Goal: Navigation & Orientation: Understand site structure

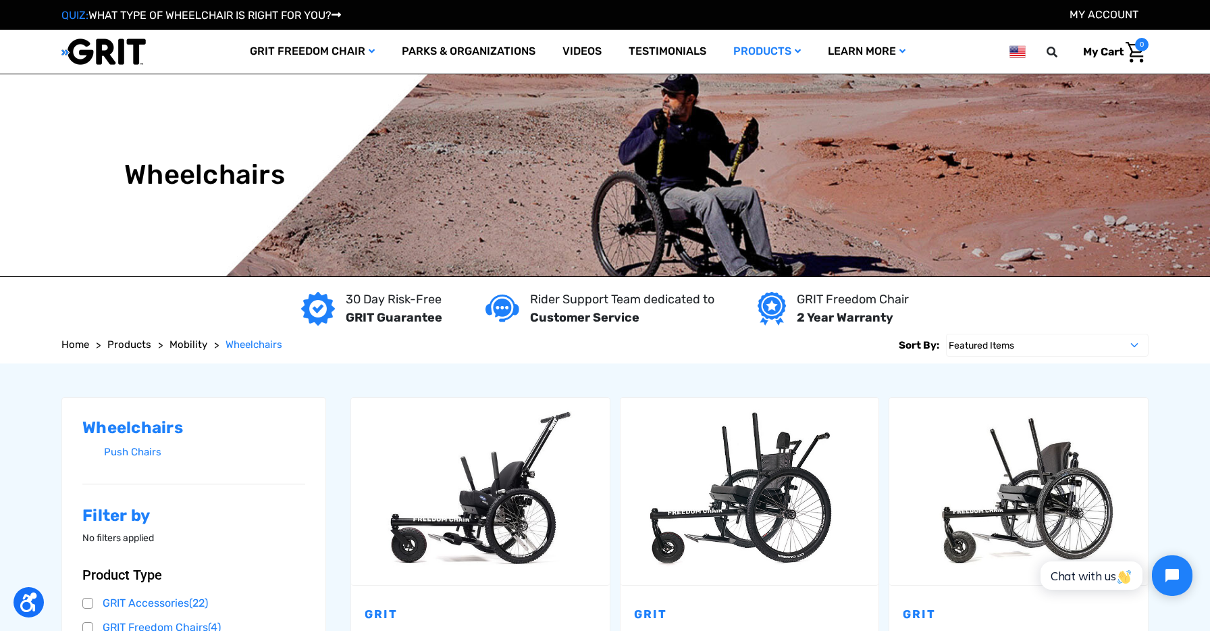
click at [72, 344] on span "Home" at bounding box center [75, 344] width 28 height 12
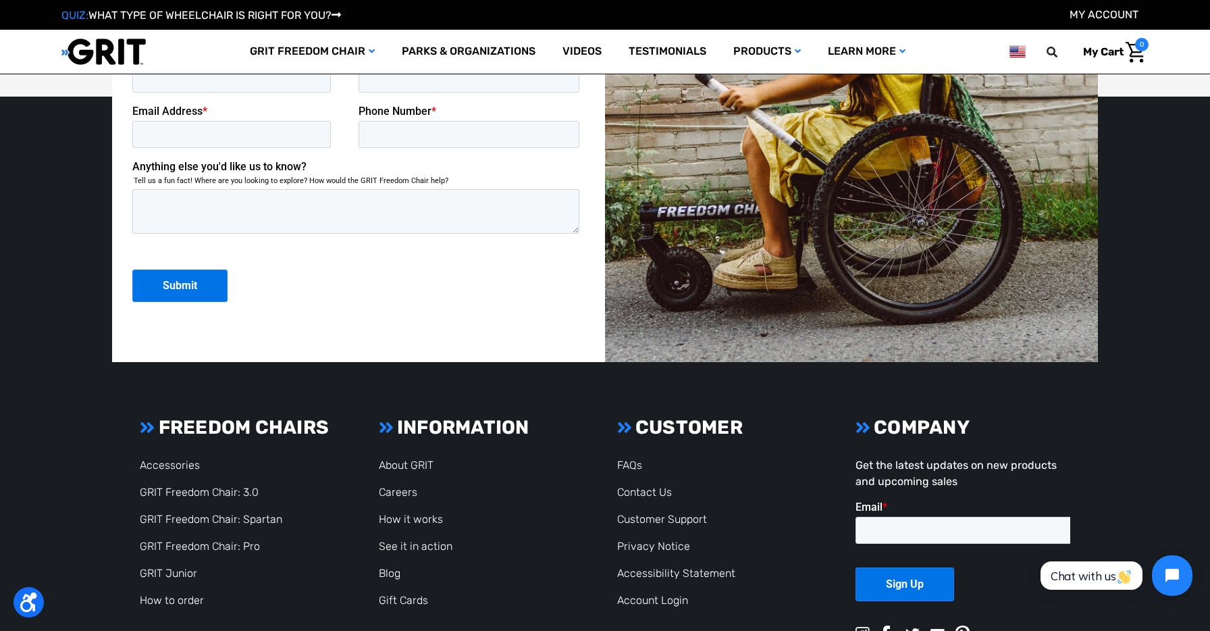
scroll to position [3557, 0]
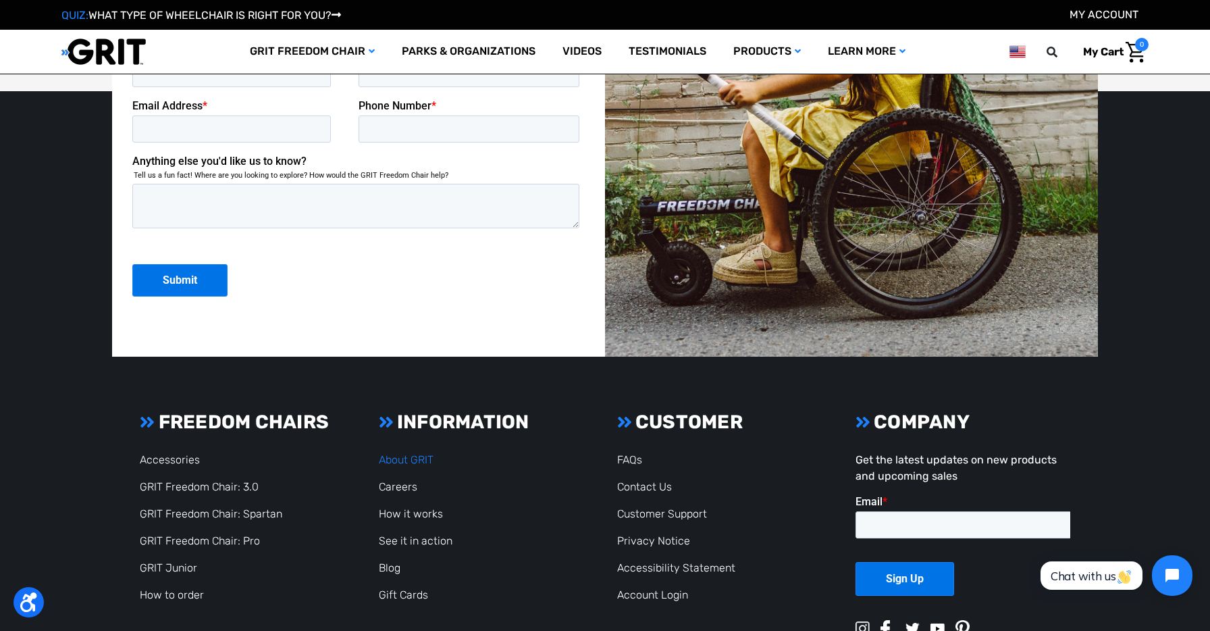
click at [413, 462] on link "About GRIT" at bounding box center [406, 459] width 55 height 13
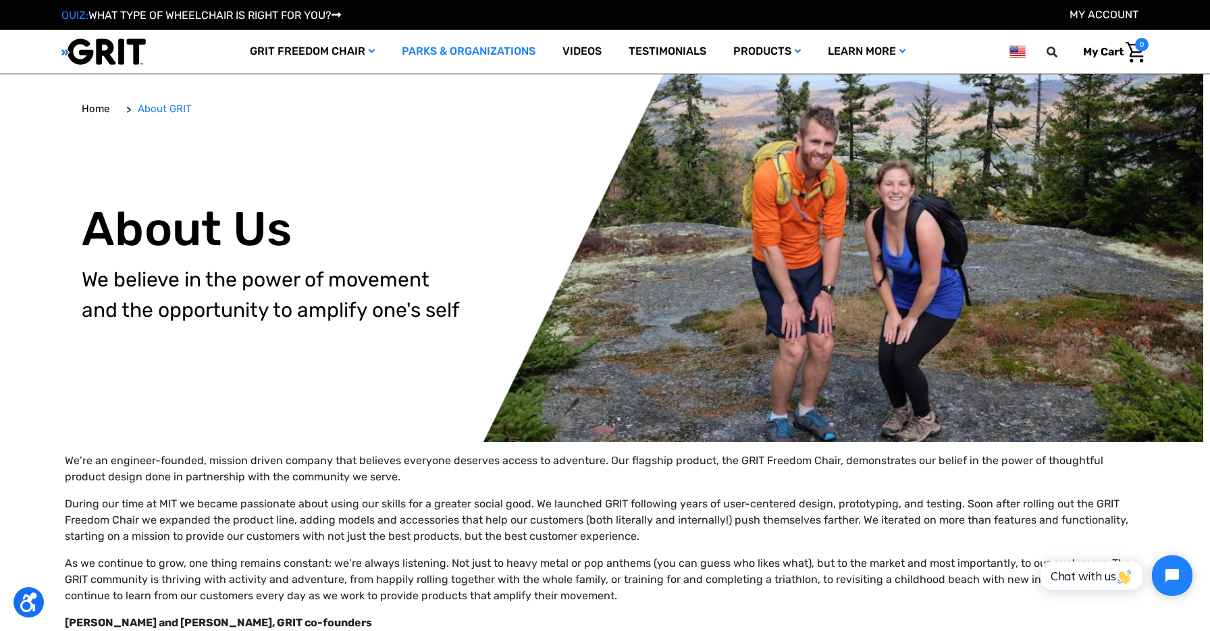
click at [475, 52] on link "Parks & Organizations" at bounding box center [468, 52] width 161 height 44
